Goal: Information Seeking & Learning: Learn about a topic

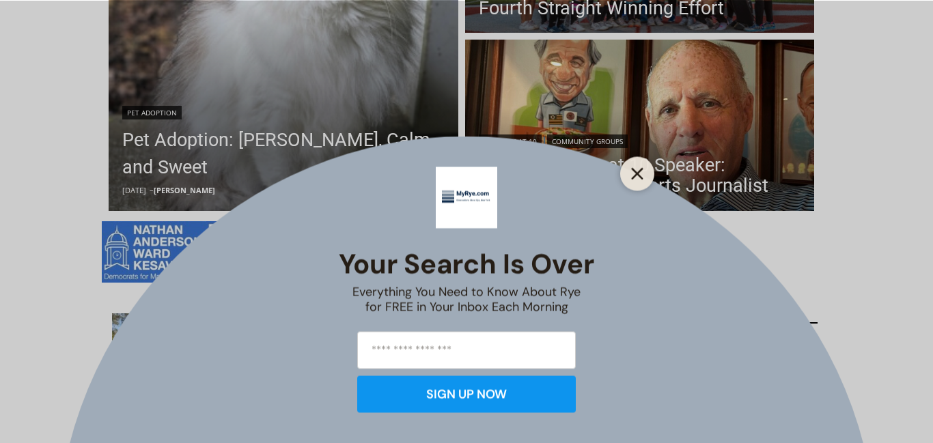
click at [636, 174] on line "Close" at bounding box center [637, 174] width 10 height 10
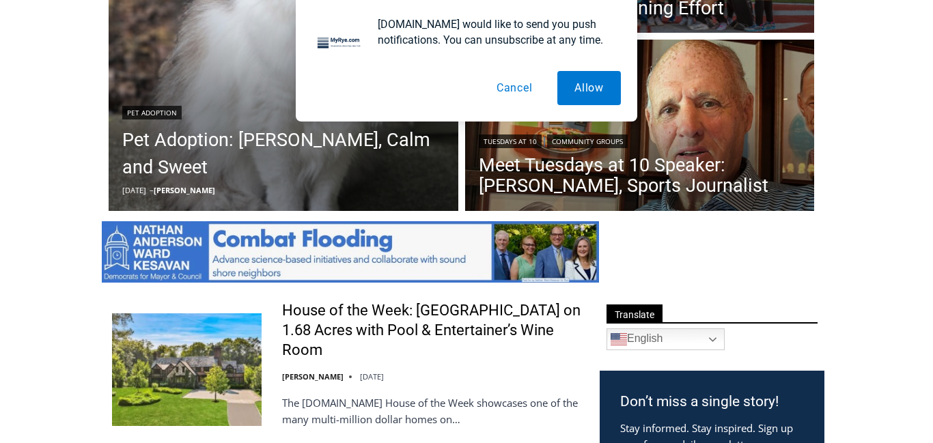
click at [513, 85] on button "Cancel" at bounding box center [514, 88] width 70 height 34
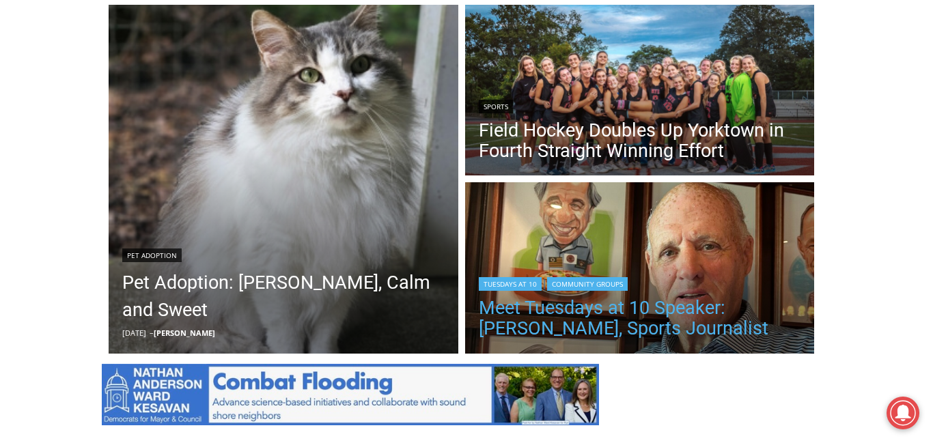
scroll to position [382, 0]
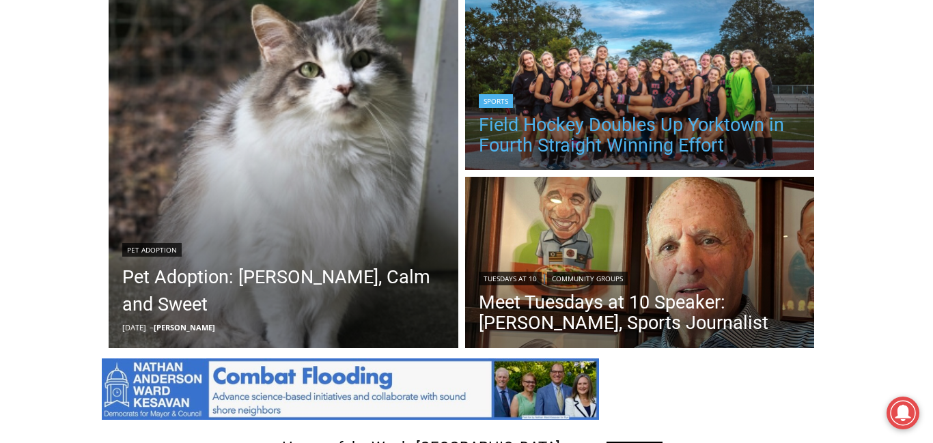
click at [667, 145] on link "Field Hockey Doubles Up Yorktown in Fourth Straight Winning Effort" at bounding box center [640, 135] width 322 height 41
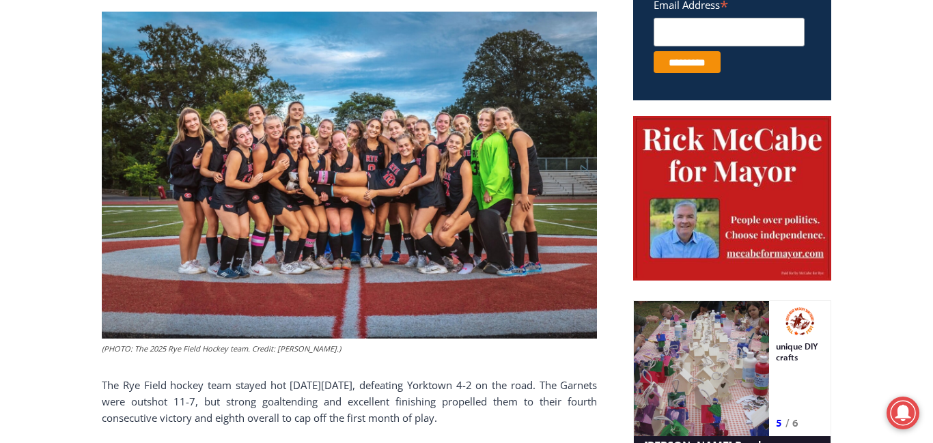
scroll to position [591, 0]
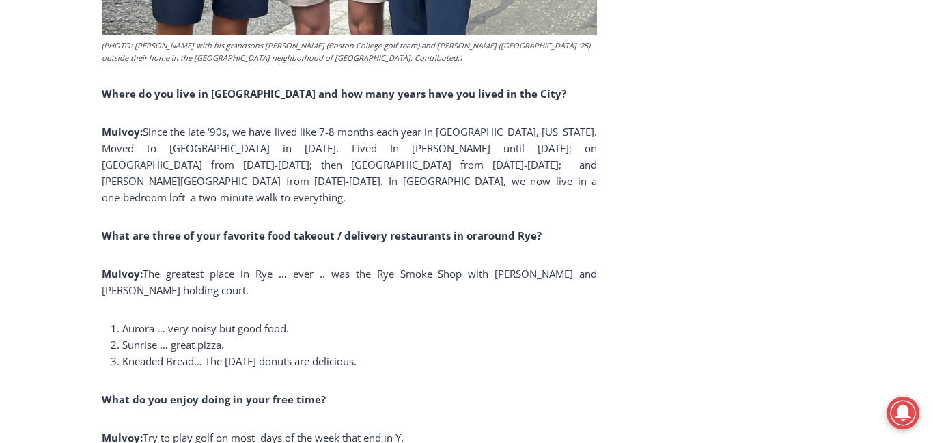
scroll to position [2861, 0]
